Goal: Navigation & Orientation: Find specific page/section

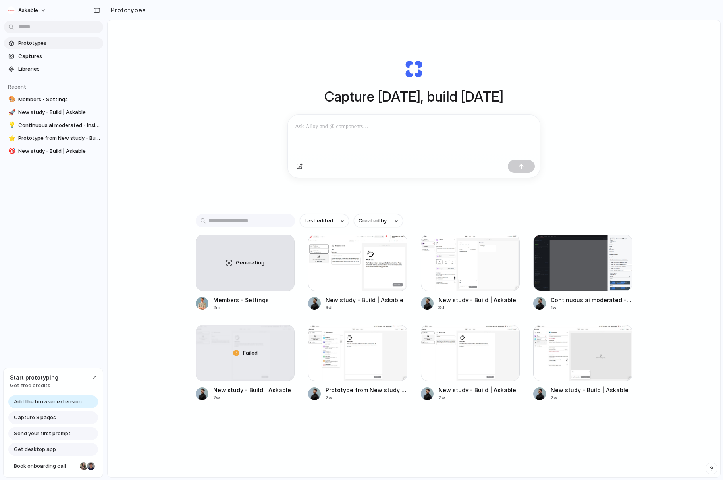
click at [62, 401] on span "Add the browser extension" at bounding box center [48, 402] width 68 height 8
